Goal: Information Seeking & Learning: Learn about a topic

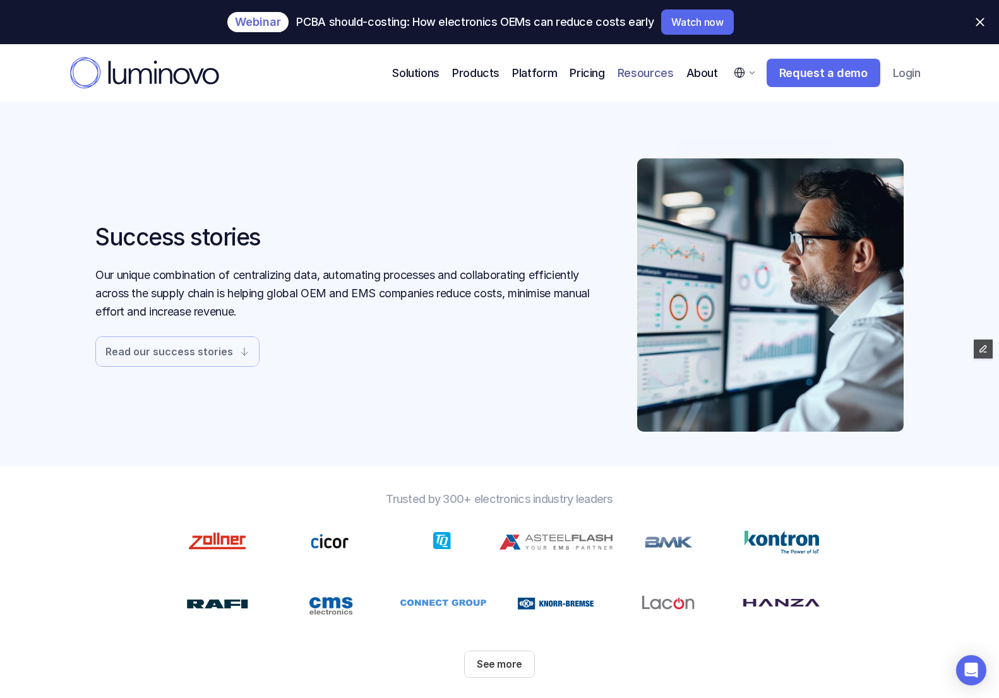
click at [748, 72] on select "English German" at bounding box center [743, 73] width 37 height 28
select select "L5YsGl6cH"
click at [727, 59] on select "English German" at bounding box center [743, 73] width 37 height 28
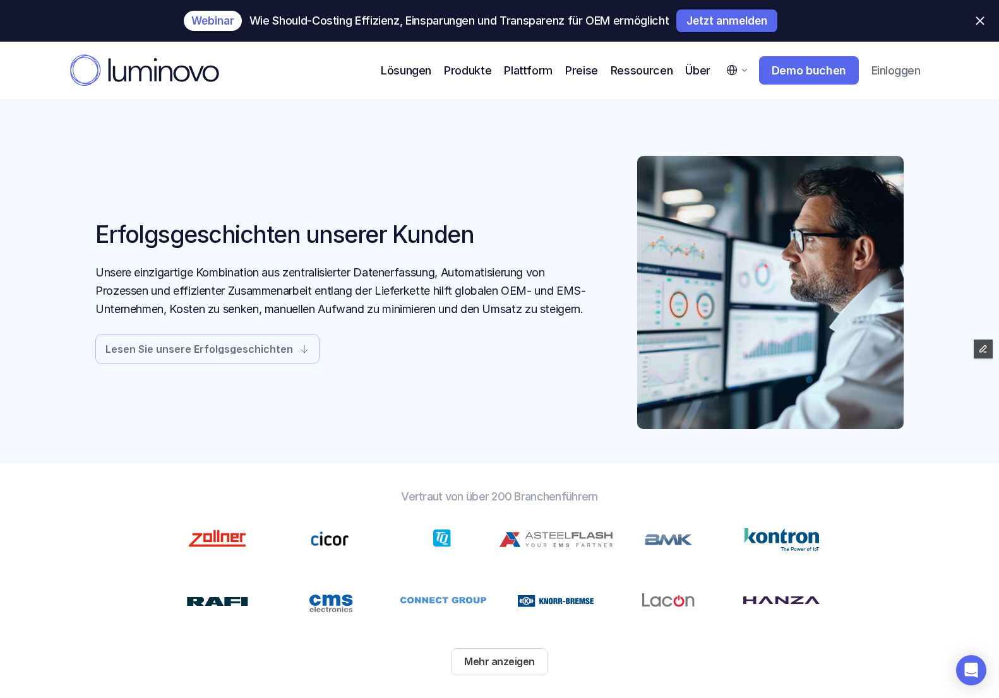
click at [480, 170] on div "Erfolgsgeschichten unserer Kunden Unsere einzigartige Kombination aus zentralis…" at bounding box center [499, 292] width 808 height 273
click at [523, 137] on div "Erfolgsgeschichten unserer Kunden Unsere einzigartige Kombination aus zentralis…" at bounding box center [499, 293] width 808 height 324
click at [547, 183] on div "Erfolgsgeschichten unserer Kunden Unsere einzigartige Kombination aus zentralis…" at bounding box center [499, 292] width 808 height 273
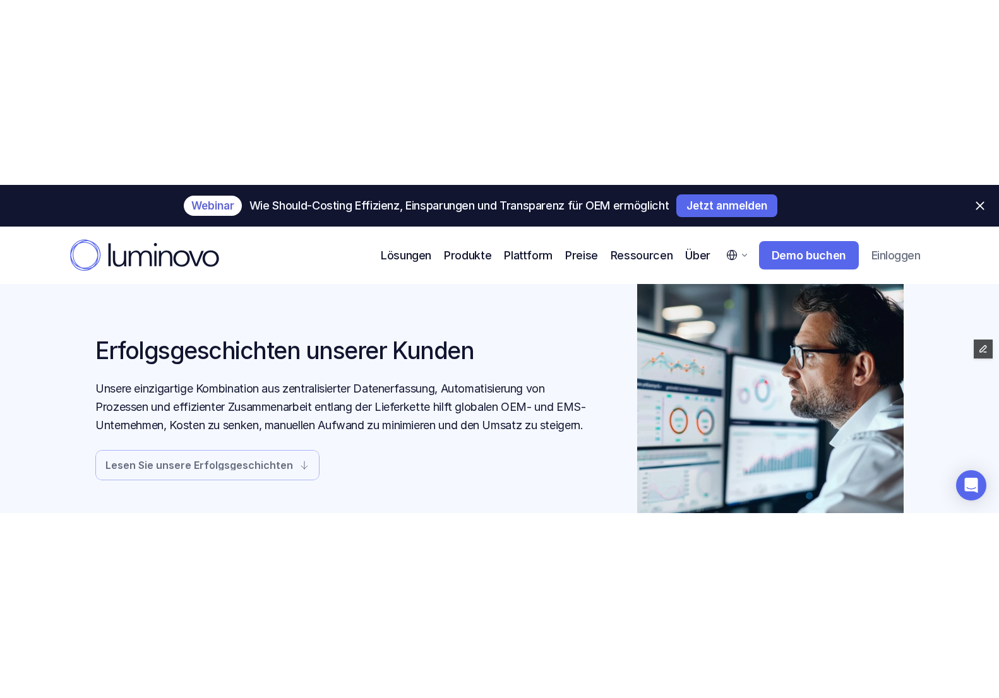
scroll to position [66, 0]
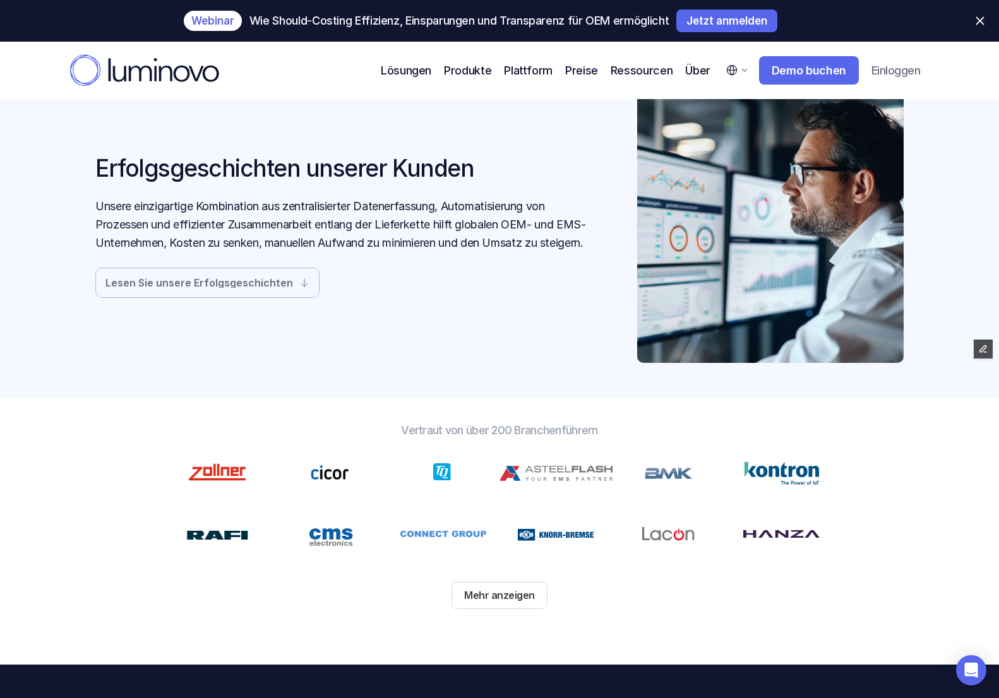
click at [557, 287] on div "Erfolgsgeschichten unserer Kunden Unsere einzigartige Kombination aus zentralis…" at bounding box center [345, 226] width 501 height 143
click at [729, 71] on select "English German" at bounding box center [736, 70] width 37 height 28
select select "default"
click at [718, 56] on select "English German" at bounding box center [736, 70] width 37 height 28
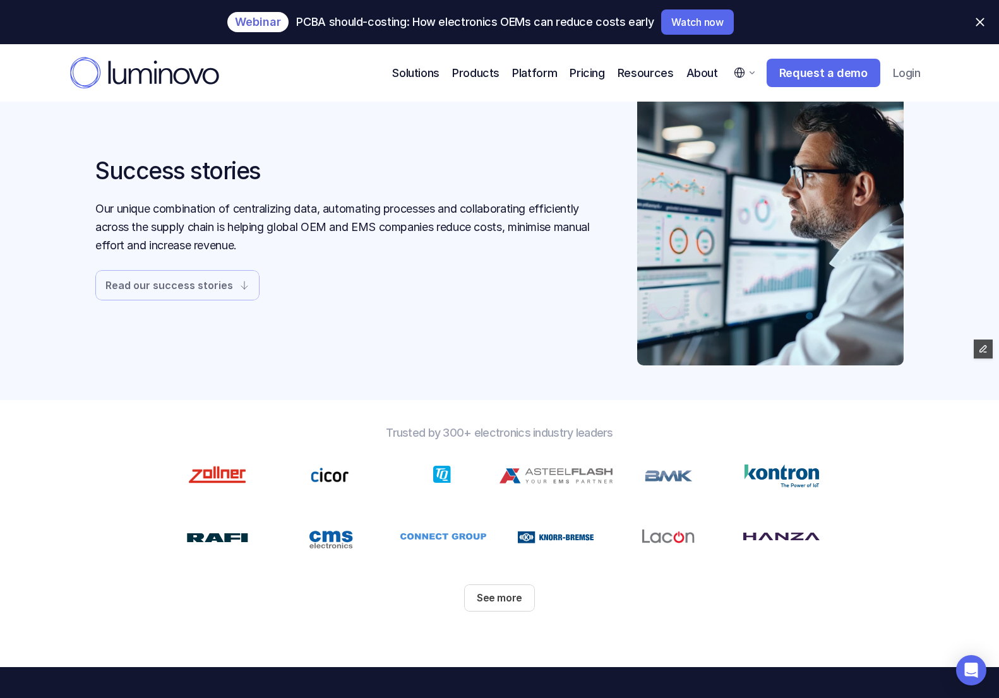
click at [398, 196] on div "Success stories Our unique combination of centralizing data, automating process…" at bounding box center [345, 228] width 501 height 143
click at [593, 77] on p "Pricing" at bounding box center [586, 72] width 35 height 17
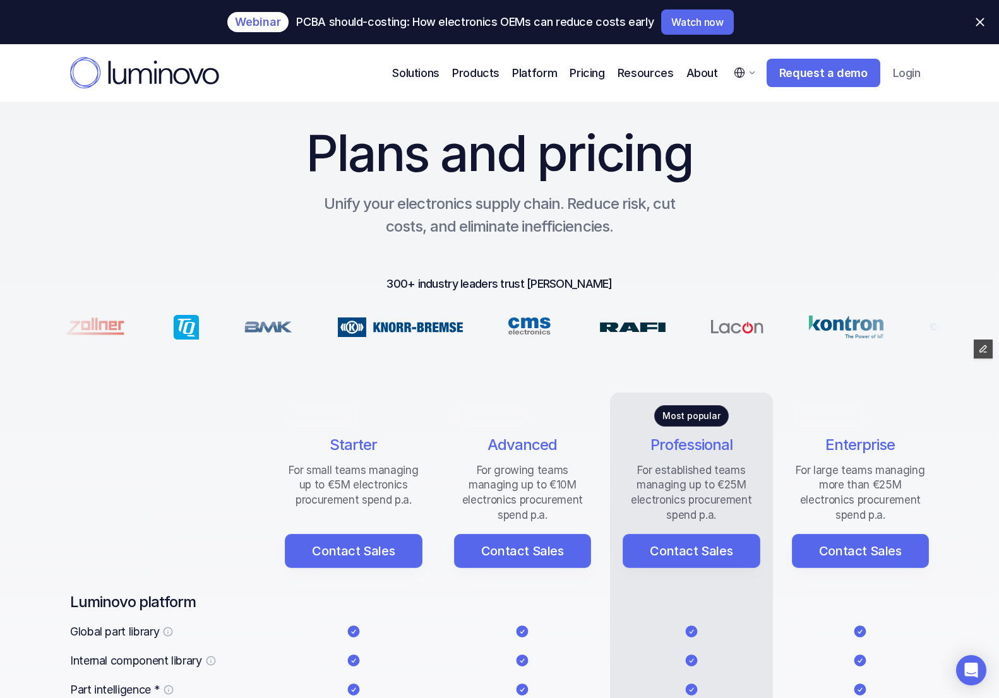
scroll to position [16, 0]
